Goal: Transaction & Acquisition: Purchase product/service

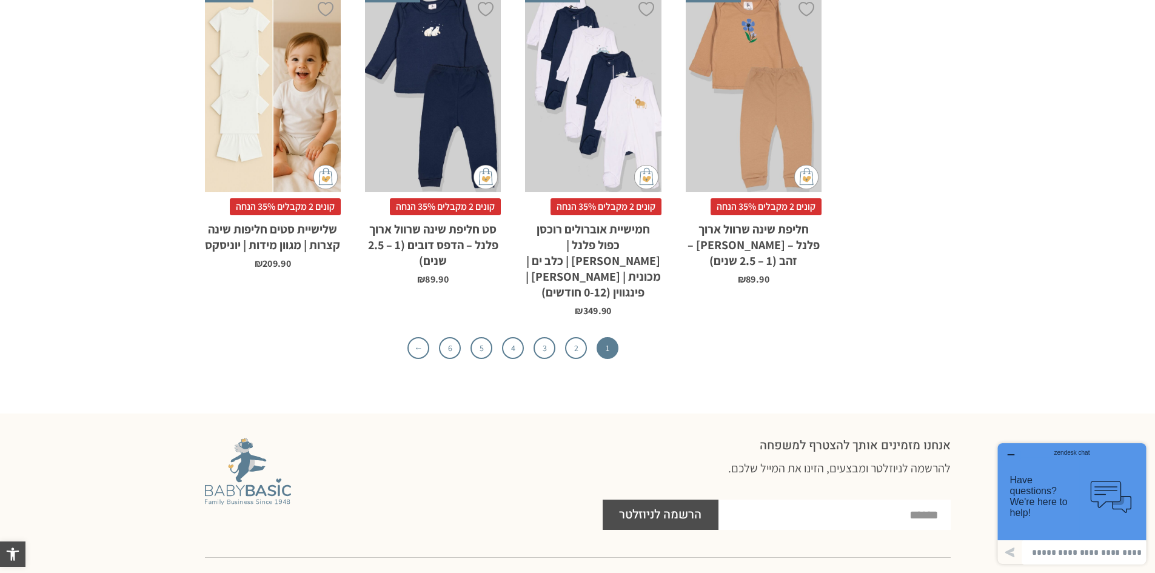
scroll to position [4063, 0]
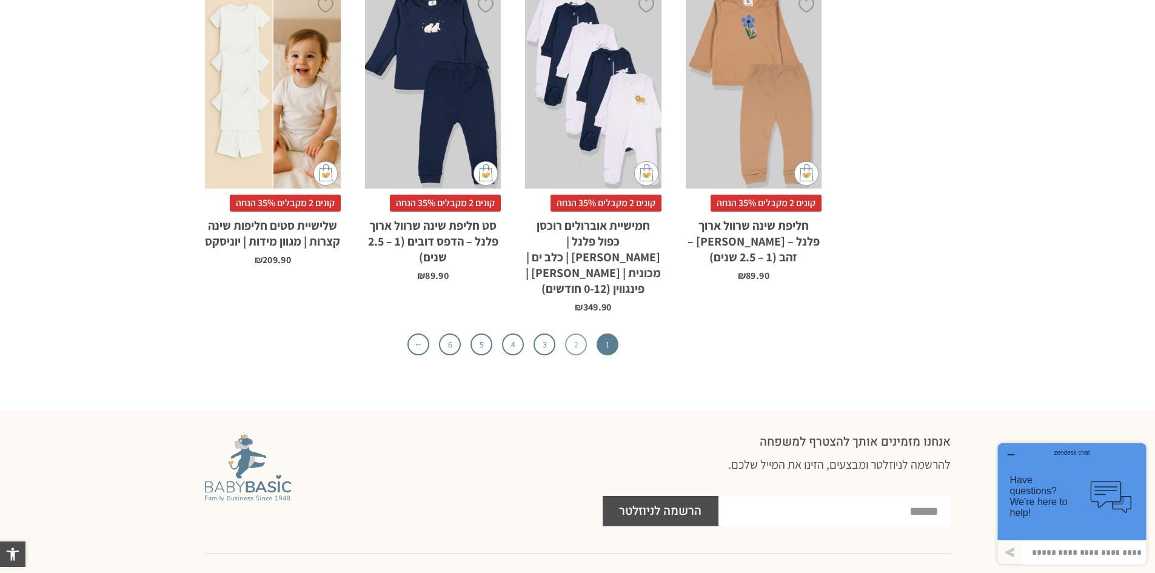
click at [577, 333] on link "2" at bounding box center [576, 344] width 22 height 22
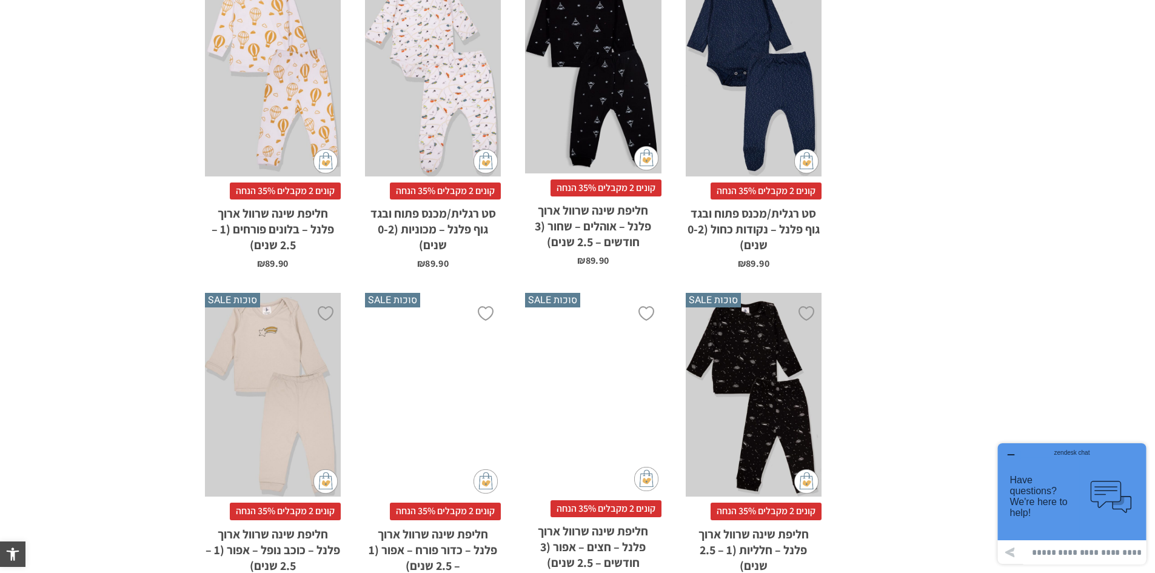
scroll to position [3820, 0]
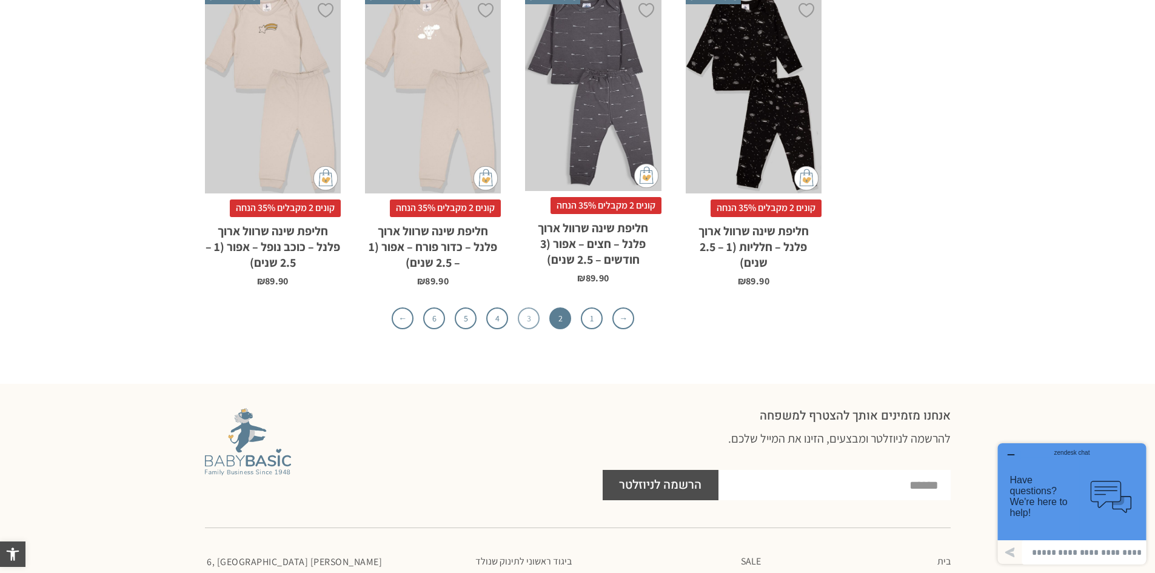
click at [529, 307] on link "3" at bounding box center [529, 318] width 22 height 22
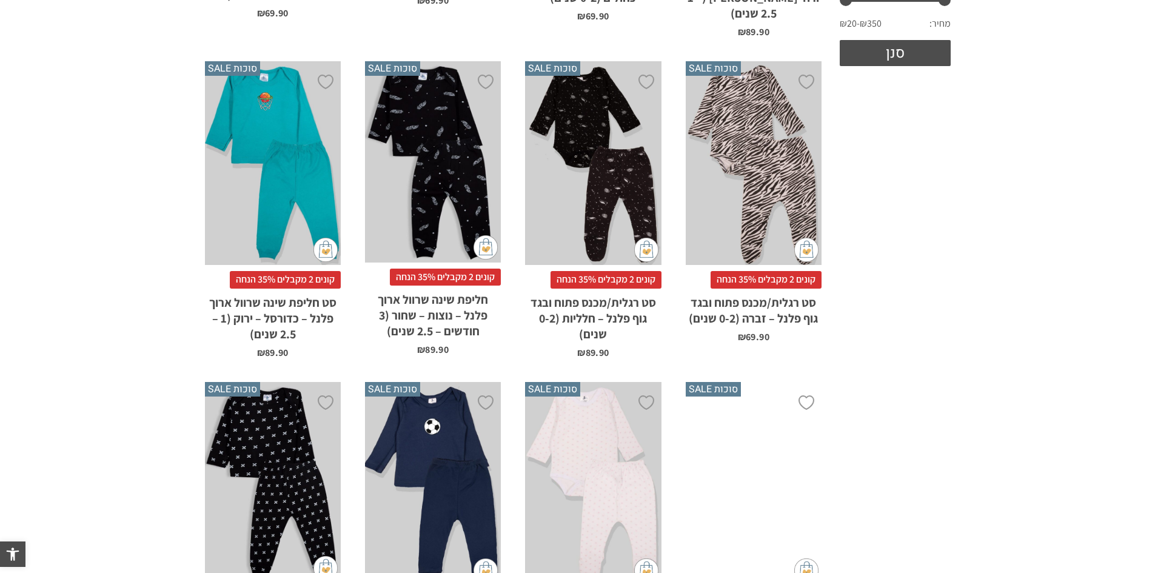
scroll to position [303, 0]
